Goal: Transaction & Acquisition: Purchase product/service

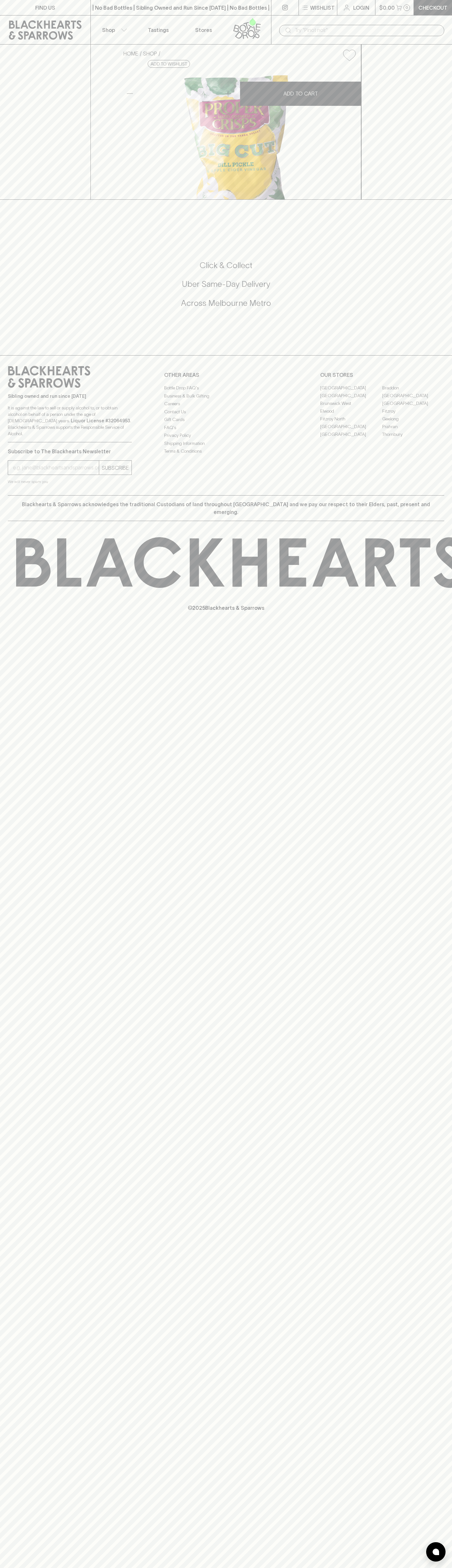
click at [324, 24] on div "​" at bounding box center [361, 30] width 165 height 12
click at [441, 1116] on div "FIND US | No Bad Bottles | Sibling Owned and Run Since 2006 | No Bad Bottles | …" at bounding box center [226, 784] width 452 height 1568
click at [222, 1567] on html "FIND US | No Bad Bottles | Sibling Owned and Run Since 2006 | No Bad Bottles | …" at bounding box center [226, 784] width 452 height 1568
click at [13, 1516] on div "FIND US | No Bad Bottles | Sibling Owned and Run Since 2006 | No Bad Bottles | …" at bounding box center [226, 784] width 452 height 1568
